Goal: Book appointment/travel/reservation

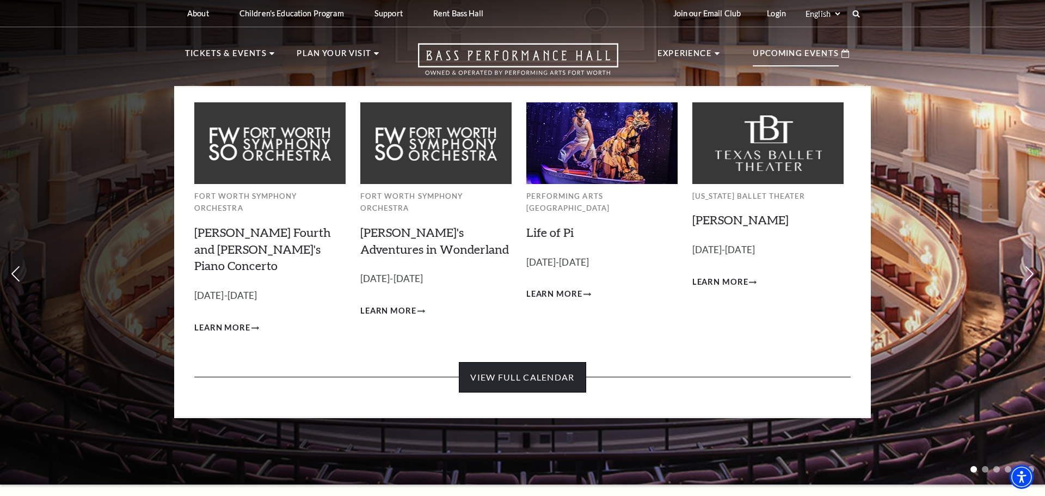
click at [561, 362] on link "View Full Calendar" at bounding box center [522, 377] width 127 height 30
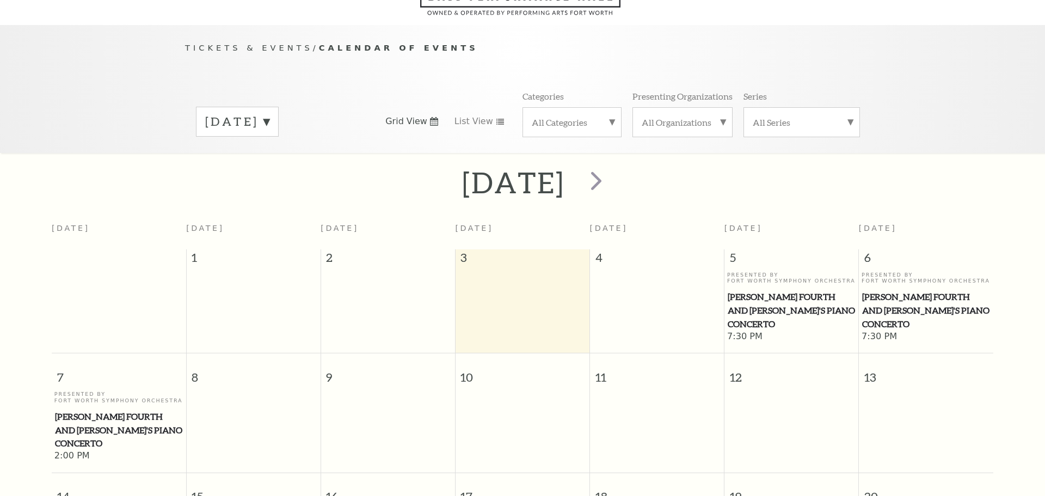
scroll to position [96, 0]
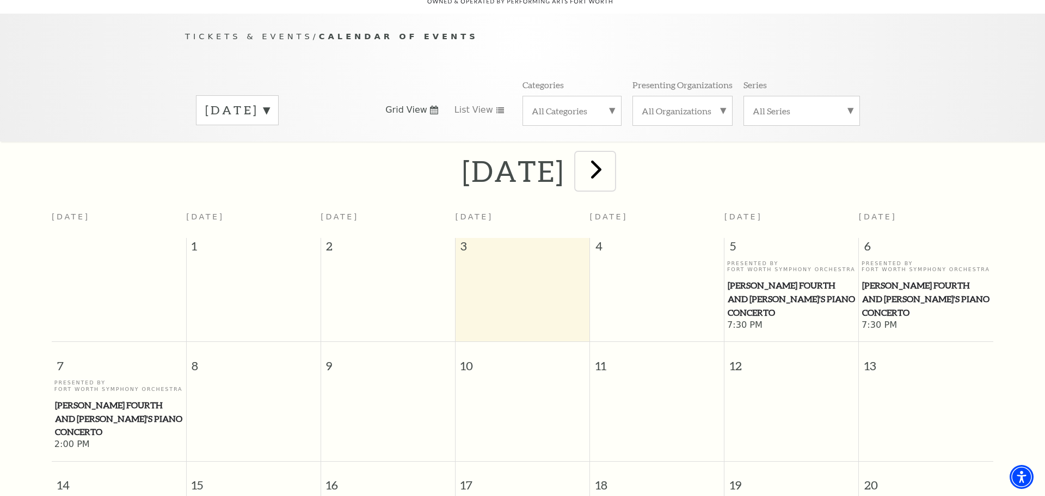
click at [612, 154] on span "next" at bounding box center [596, 169] width 31 height 31
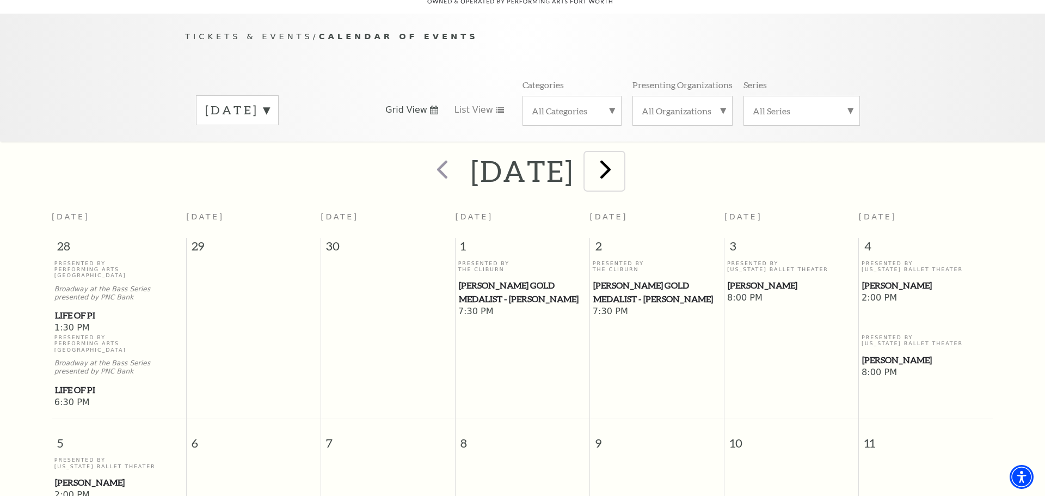
click at [621, 154] on span "next" at bounding box center [605, 169] width 31 height 31
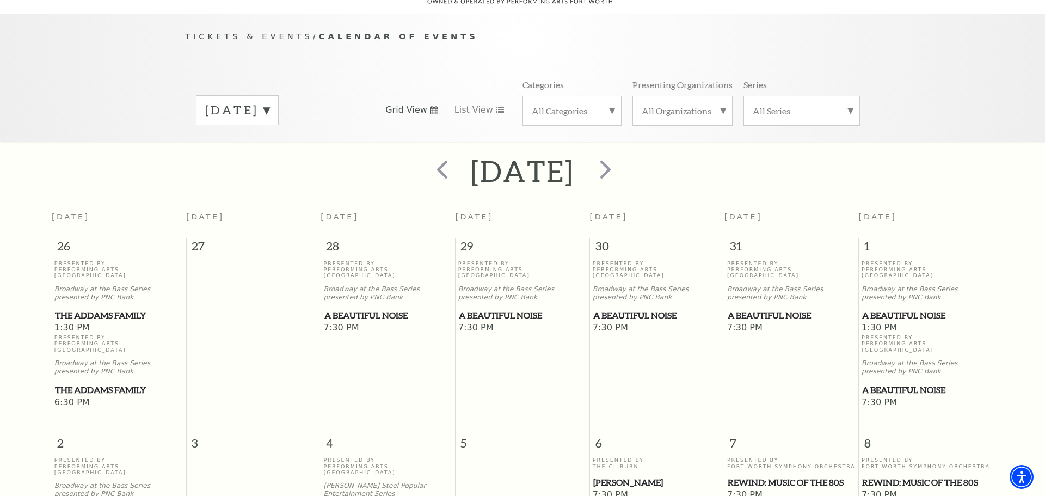
click at [279, 97] on div "[DATE]" at bounding box center [237, 110] width 83 height 30
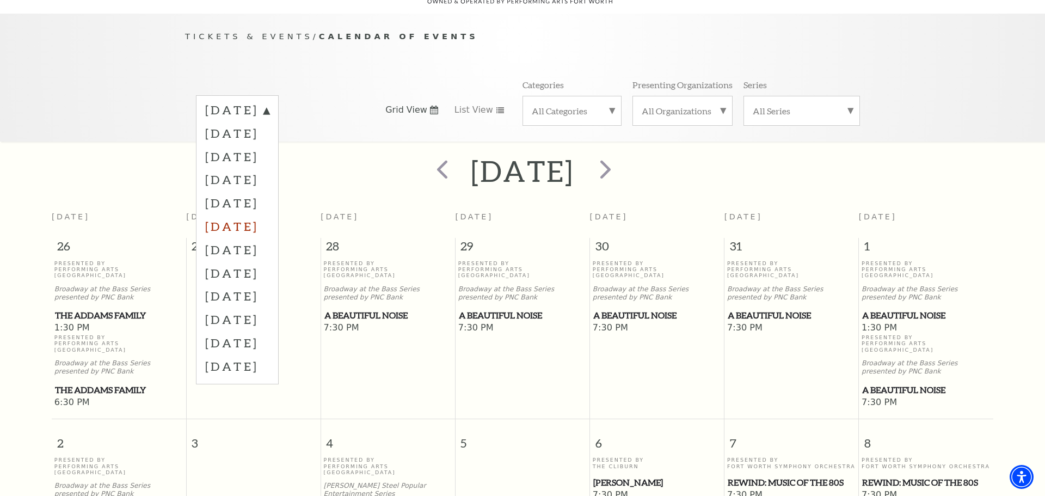
click at [250, 215] on label "[DATE]" at bounding box center [237, 226] width 64 height 23
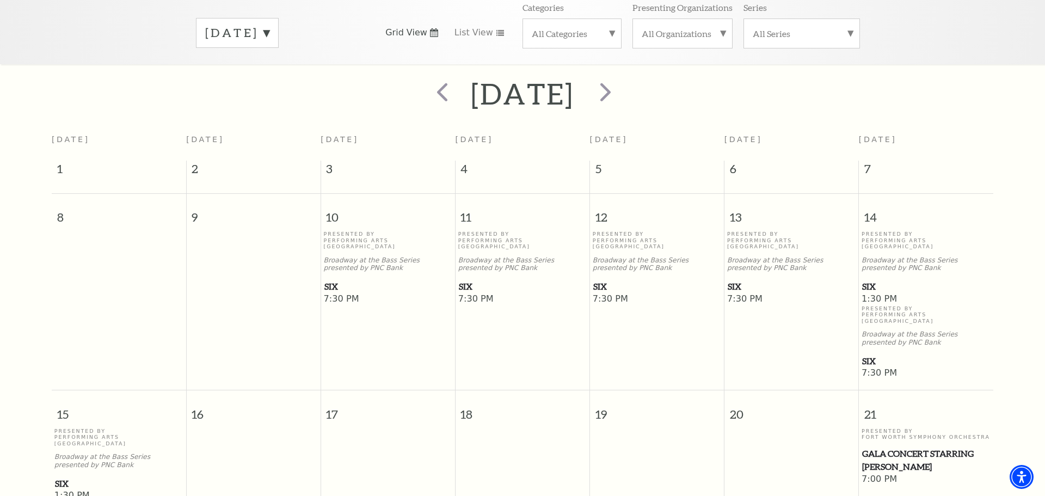
scroll to position [169, 0]
